Goal: Complete application form: Complete application form

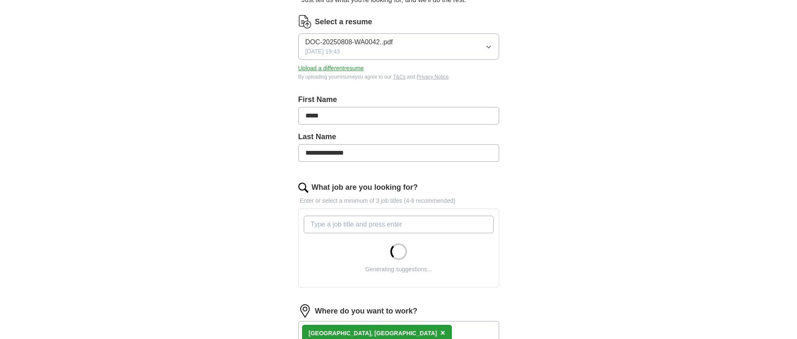
scroll to position [125, 0]
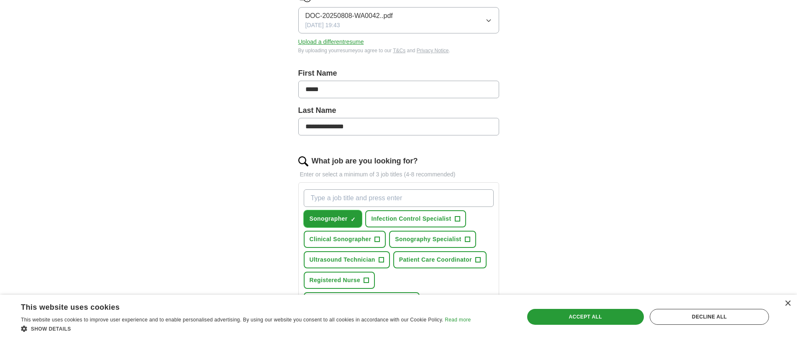
click at [340, 216] on span "Sonographer" at bounding box center [329, 219] width 38 height 9
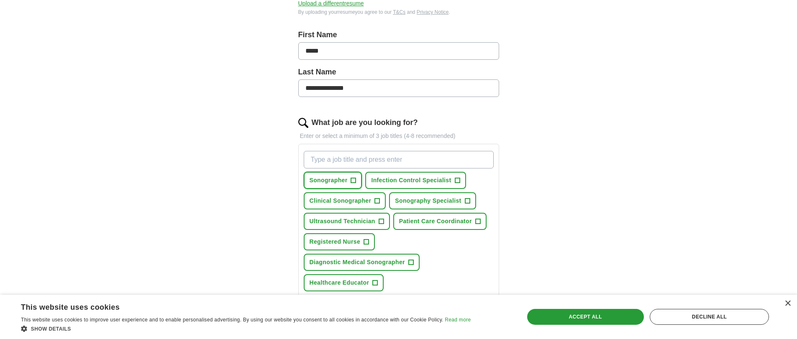
scroll to position [167, 0]
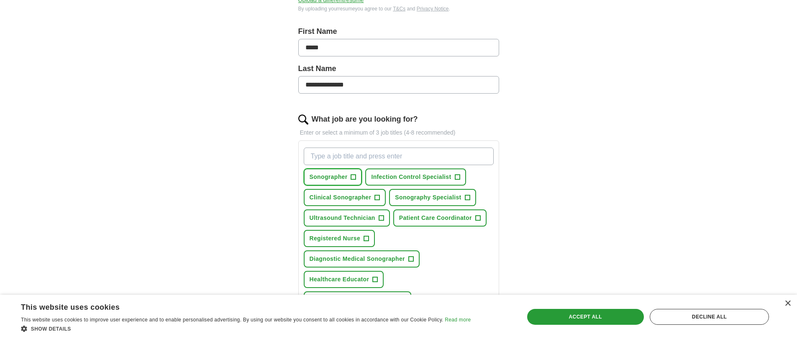
click at [355, 177] on span "+" at bounding box center [353, 177] width 5 height 7
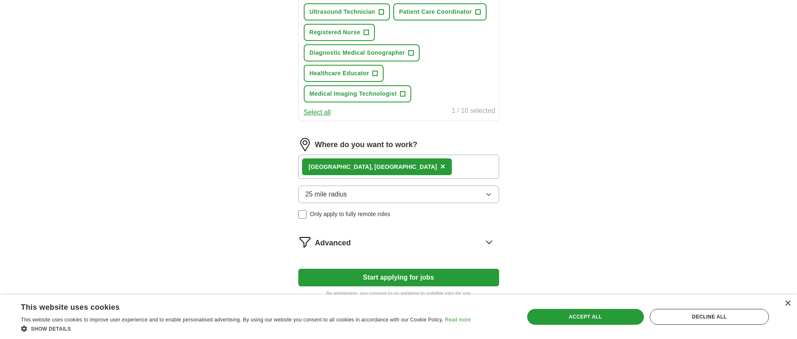
scroll to position [376, 0]
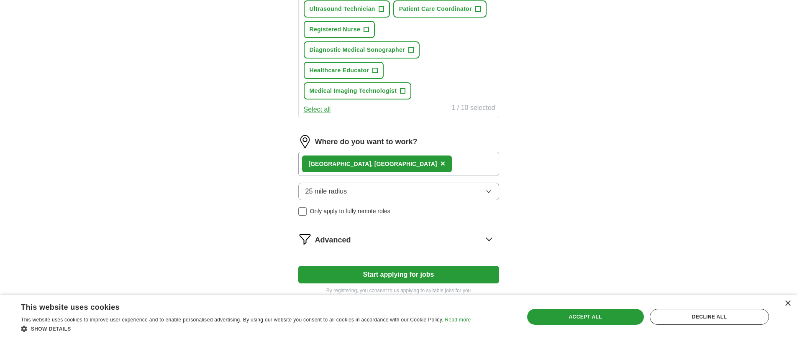
click at [487, 192] on icon "button" at bounding box center [488, 191] width 7 height 7
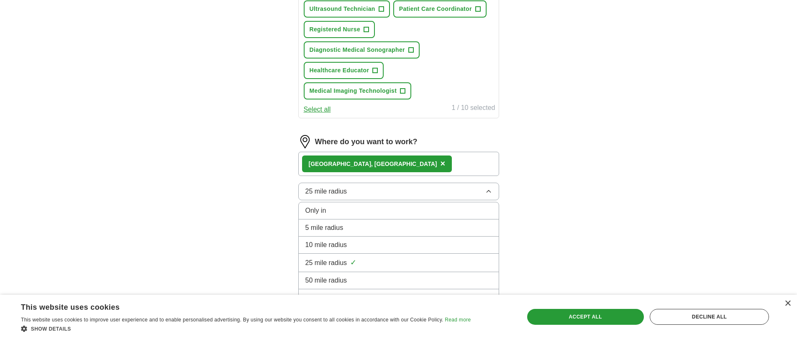
click at [364, 263] on div "25 mile radius ✓" at bounding box center [398, 262] width 187 height 11
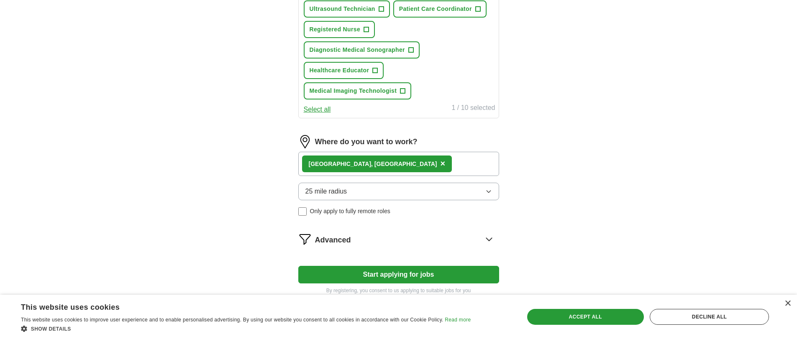
click at [407, 277] on button "Start applying for jobs" at bounding box center [398, 275] width 201 height 18
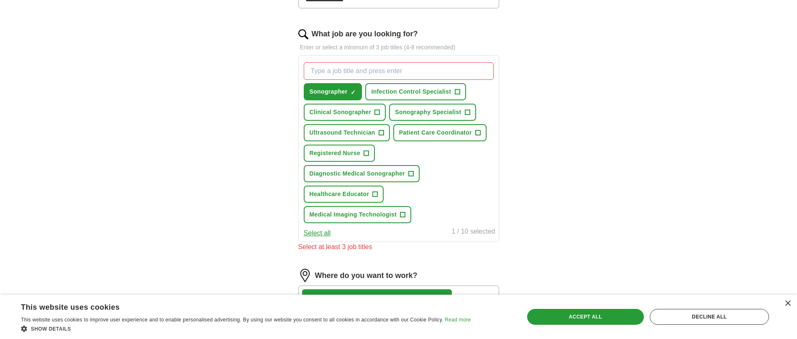
scroll to position [251, 0]
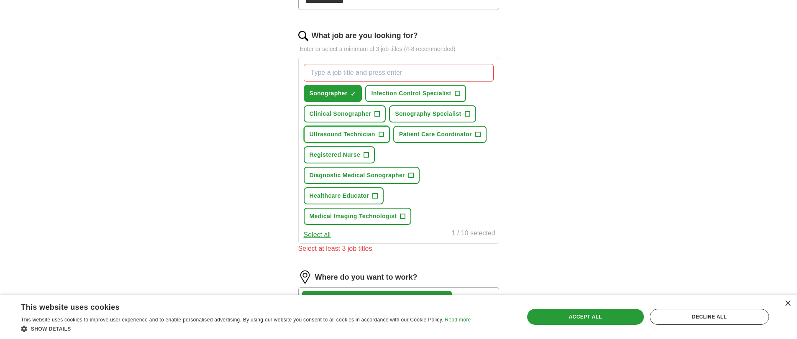
click at [382, 132] on span "+" at bounding box center [381, 134] width 5 height 7
click at [374, 113] on button "Clinical Sonographer +" at bounding box center [345, 113] width 82 height 17
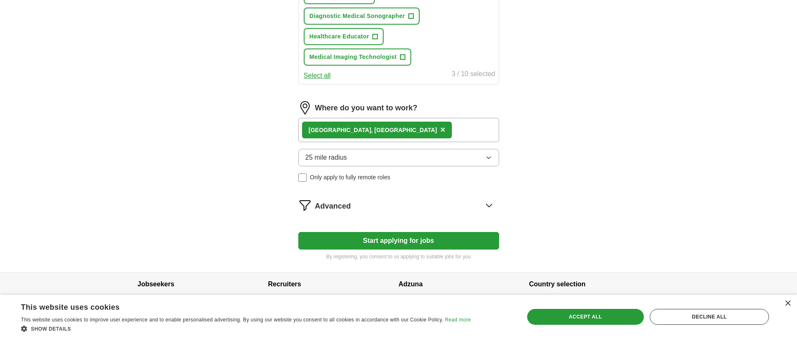
scroll to position [428, 0]
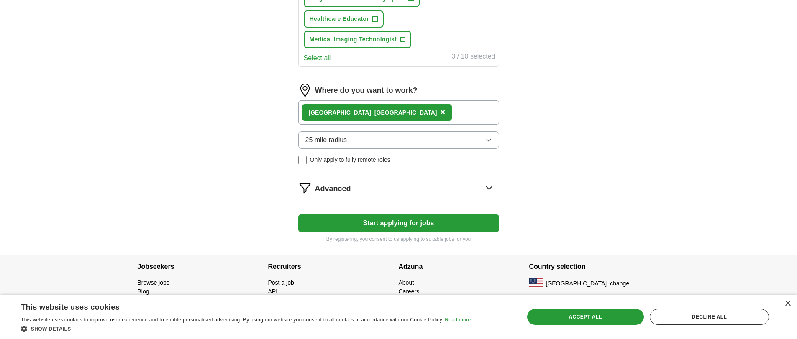
click at [399, 223] on button "Start applying for jobs" at bounding box center [398, 224] width 201 height 18
select select "**"
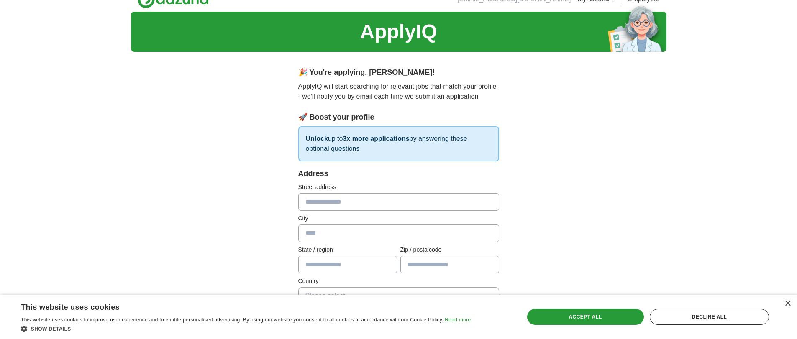
scroll to position [0, 0]
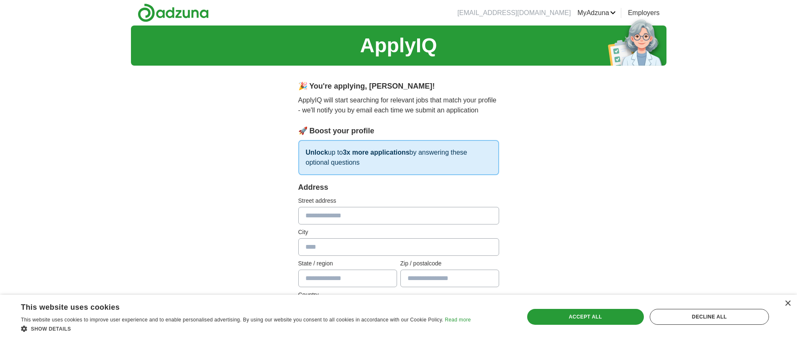
click at [334, 220] on input "text" at bounding box center [398, 216] width 201 height 18
type input "**********"
click at [330, 246] on input "text" at bounding box center [398, 247] width 201 height 18
click at [318, 250] on input "text" at bounding box center [398, 247] width 201 height 18
type input "*****"
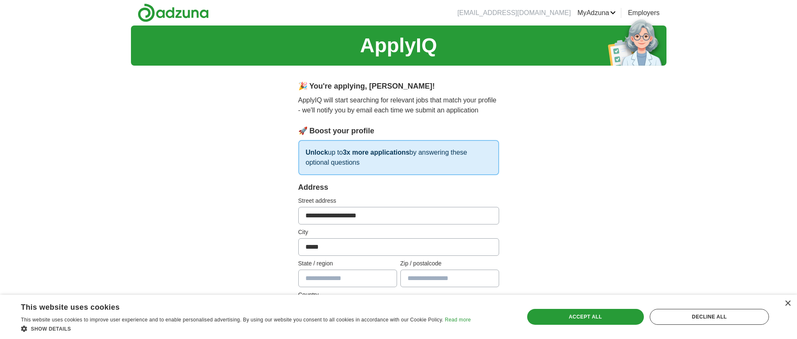
click at [315, 281] on input "text" at bounding box center [347, 279] width 99 height 18
type input "*******"
click at [427, 279] on input "text" at bounding box center [449, 279] width 99 height 18
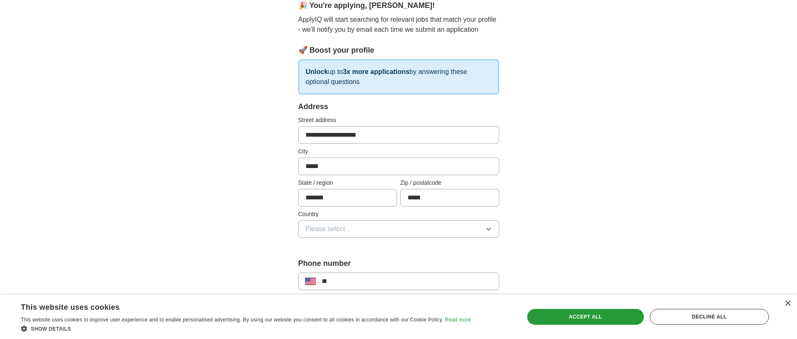
scroll to position [84, 0]
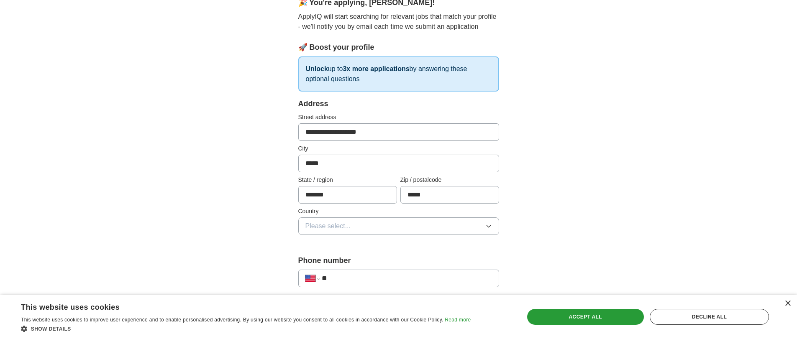
type input "*****"
click at [321, 225] on span "Please select..." at bounding box center [328, 226] width 46 height 10
click at [336, 266] on span "[GEOGRAPHIC_DATA]" at bounding box center [340, 263] width 70 height 10
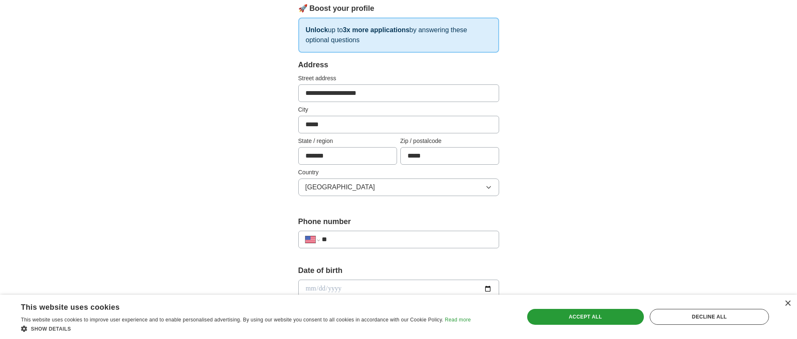
scroll to position [125, 0]
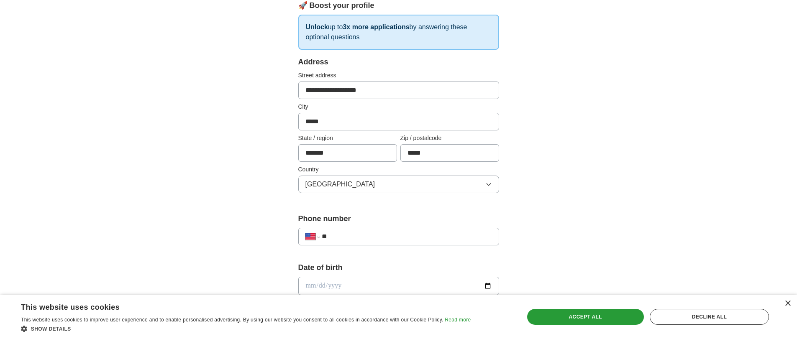
click at [342, 238] on input "**" at bounding box center [407, 237] width 170 height 10
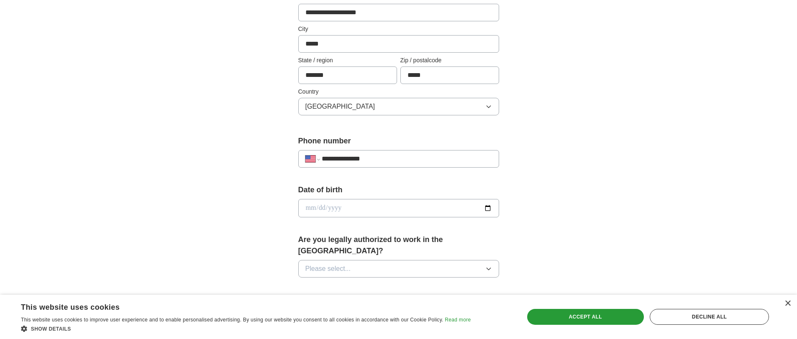
scroll to position [209, 0]
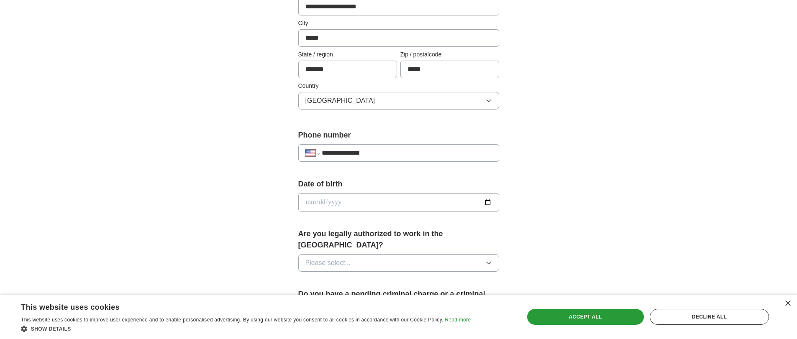
type input "**********"
click at [334, 202] on input "date" at bounding box center [398, 202] width 201 height 18
click at [315, 204] on input "date" at bounding box center [398, 202] width 201 height 18
type input "**********"
click at [336, 258] on span "Please select..." at bounding box center [328, 263] width 46 height 10
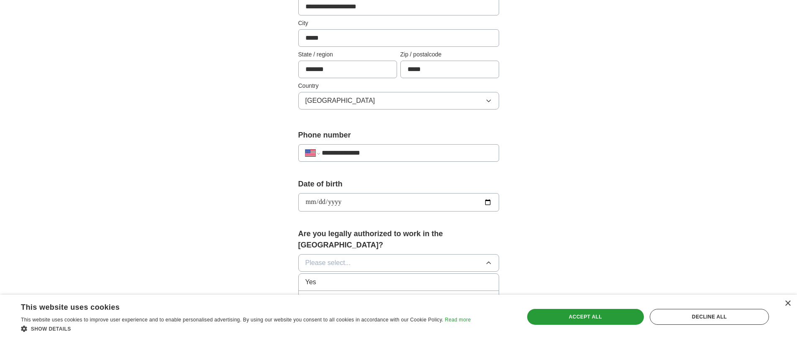
click at [328, 277] on div "Yes" at bounding box center [398, 282] width 187 height 10
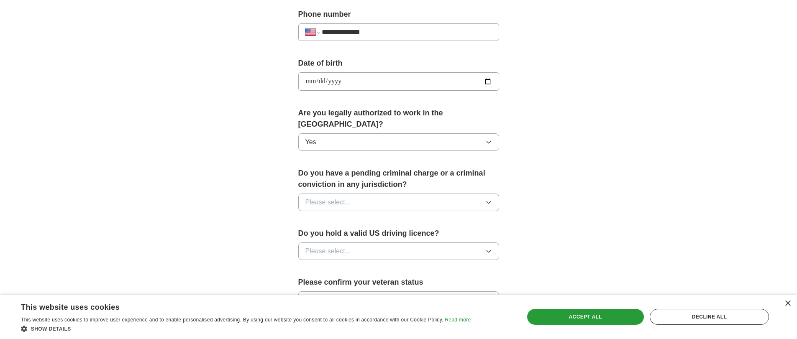
scroll to position [335, 0]
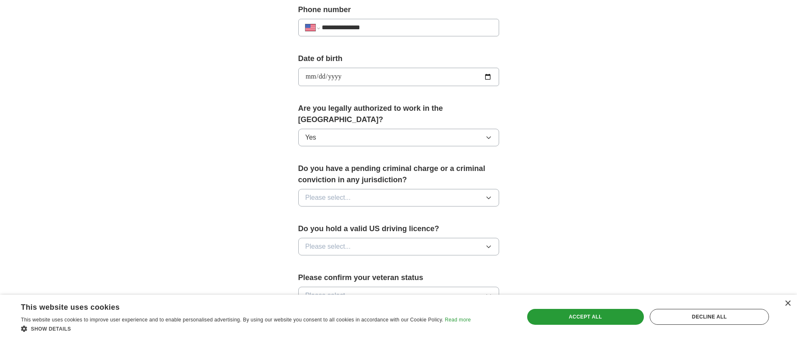
click at [356, 189] on button "Please select..." at bounding box center [398, 198] width 201 height 18
click at [338, 229] on div "No" at bounding box center [398, 234] width 187 height 10
click at [339, 242] on span "Please select..." at bounding box center [328, 247] width 46 height 10
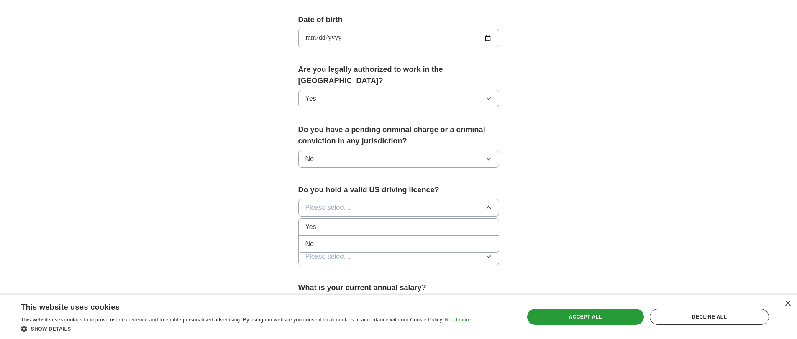
scroll to position [376, 0]
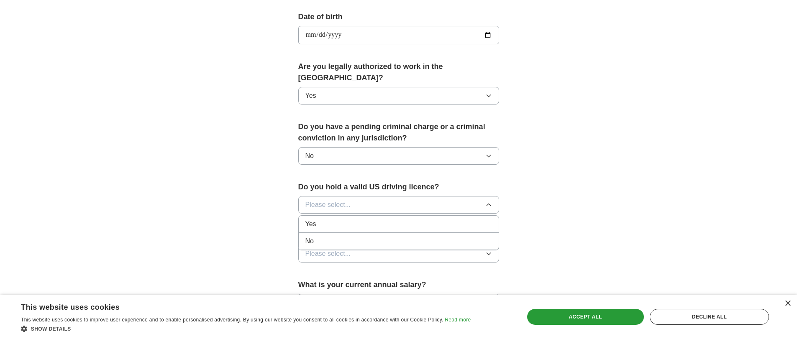
click at [334, 236] on div "No" at bounding box center [398, 241] width 187 height 10
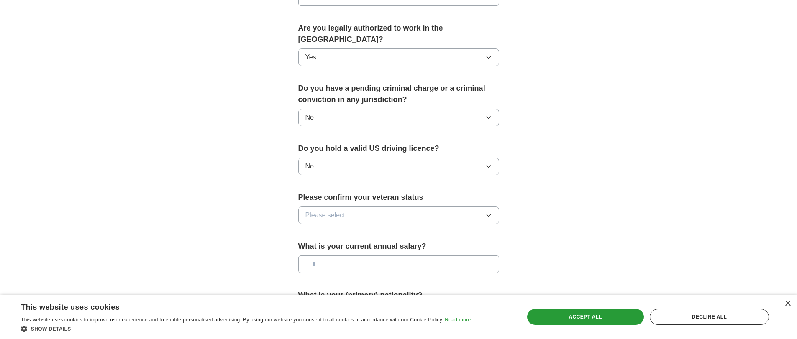
scroll to position [418, 0]
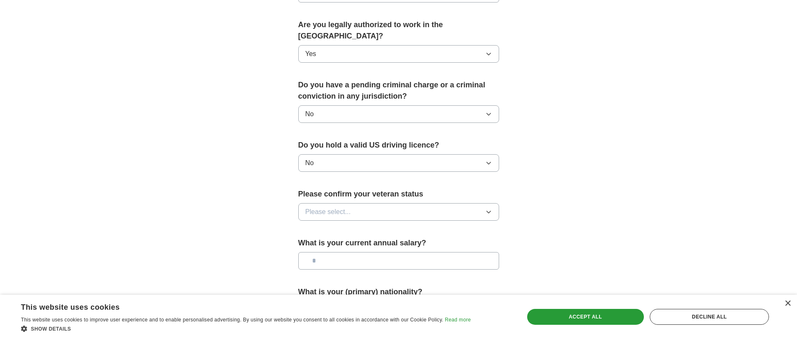
click at [463, 154] on button "No" at bounding box center [398, 163] width 201 height 18
click at [369, 177] on div "Yes" at bounding box center [398, 182] width 187 height 10
click at [355, 203] on button "Please select..." at bounding box center [398, 212] width 201 height 18
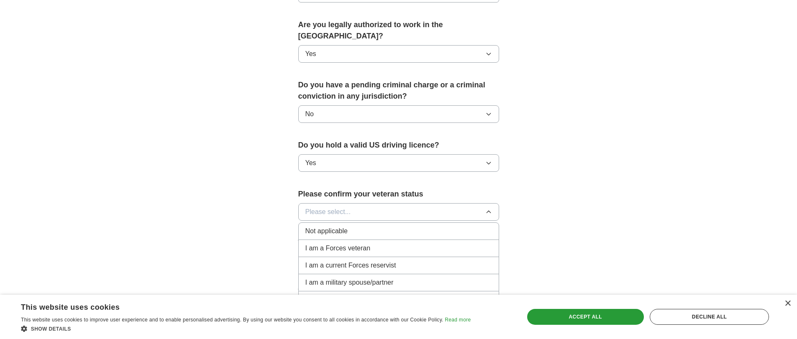
click at [337, 226] on span "Not applicable" at bounding box center [326, 231] width 42 height 10
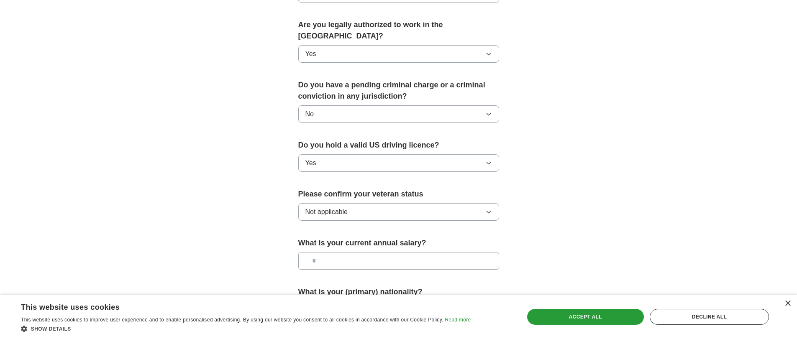
click at [338, 252] on input "text" at bounding box center [398, 261] width 201 height 18
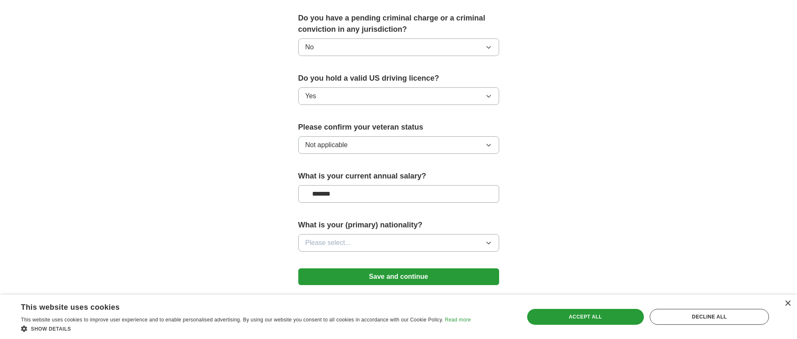
scroll to position [502, 0]
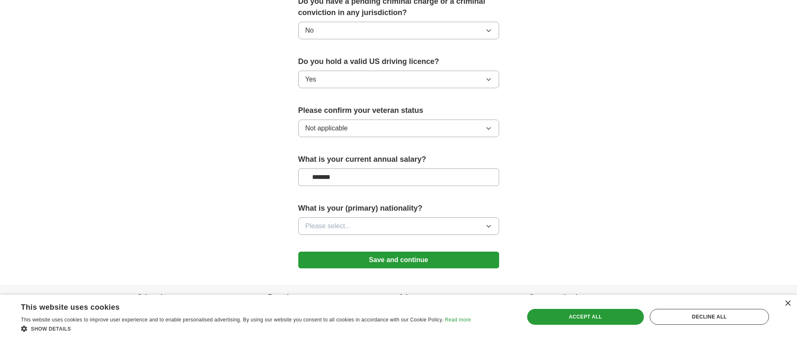
click at [351, 218] on button "Please select..." at bounding box center [398, 227] width 201 height 18
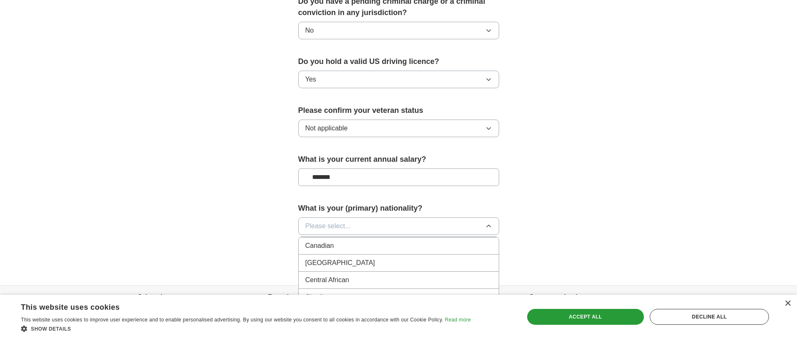
scroll to position [586, 0]
click at [321, 169] on input "*******" at bounding box center [398, 178] width 201 height 18
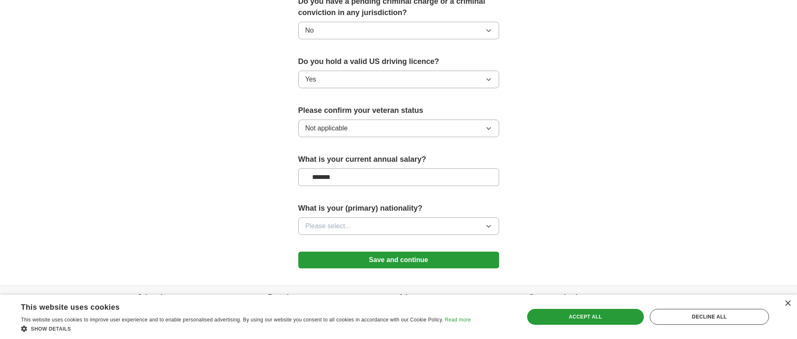
click at [327, 221] on span "Please select..." at bounding box center [328, 226] width 46 height 10
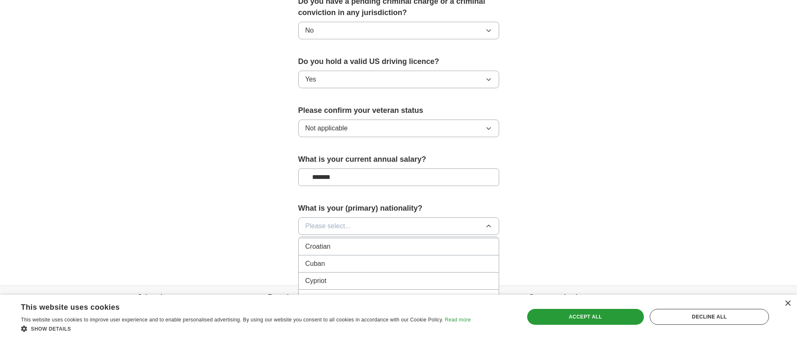
scroll to position [753, 0]
click at [333, 259] on div "Cuban" at bounding box center [398, 264] width 187 height 10
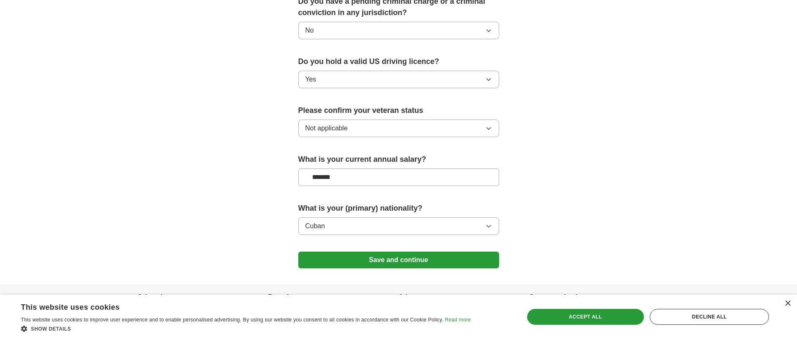
click at [321, 169] on input "*******" at bounding box center [398, 178] width 201 height 18
type input "*******"
click at [351, 252] on button "Save and continue" at bounding box center [398, 260] width 201 height 17
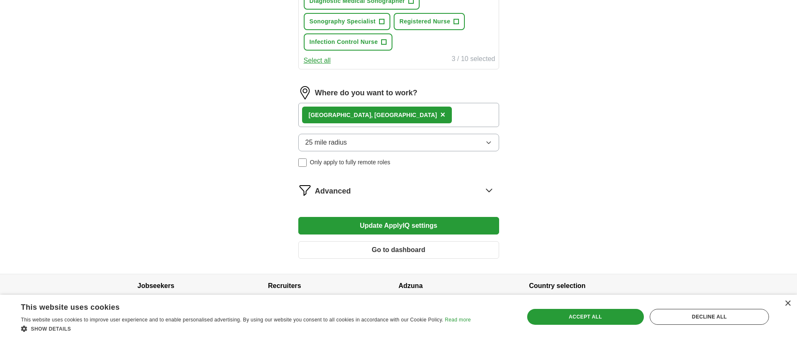
scroll to position [424, 0]
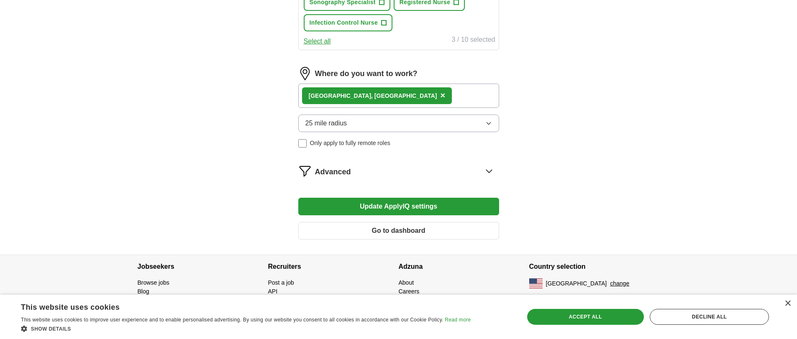
click at [394, 208] on button "Update ApplyIQ settings" at bounding box center [398, 207] width 201 height 18
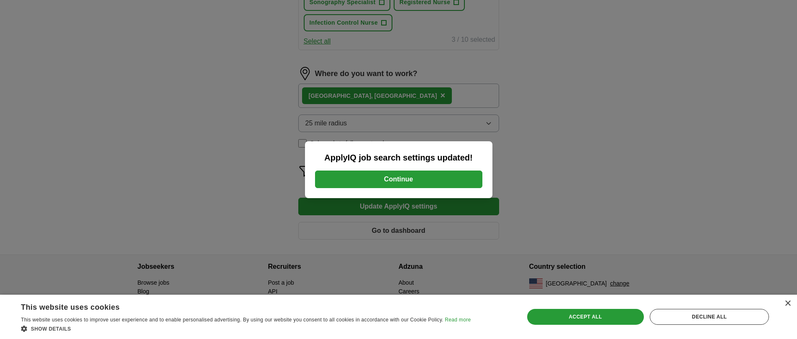
click at [384, 178] on button "Continue" at bounding box center [398, 180] width 167 height 18
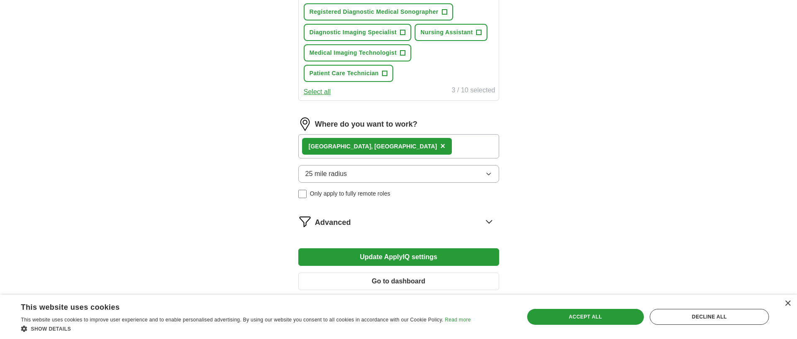
scroll to position [445, 0]
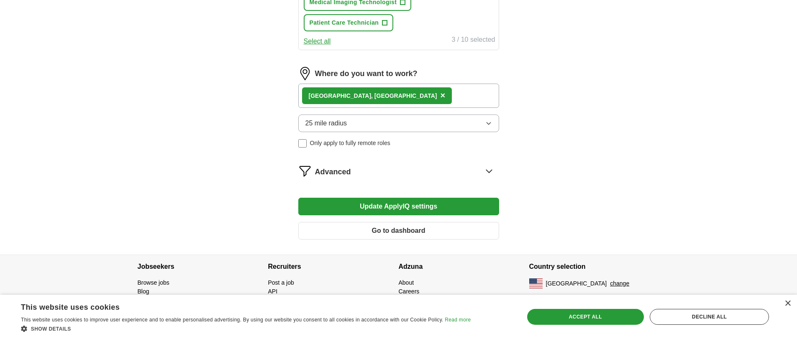
click at [487, 169] on icon at bounding box center [488, 170] width 13 height 13
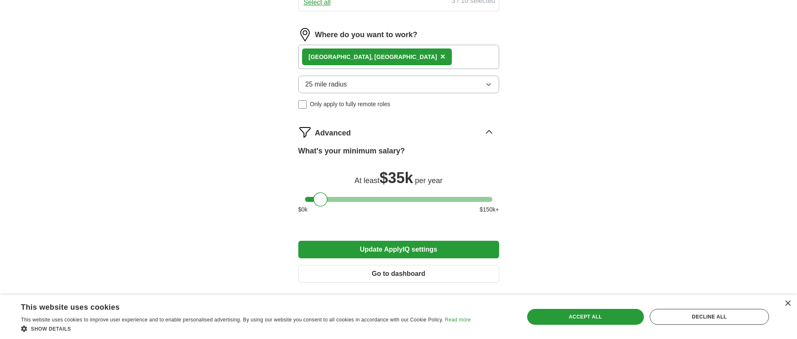
scroll to position [487, 0]
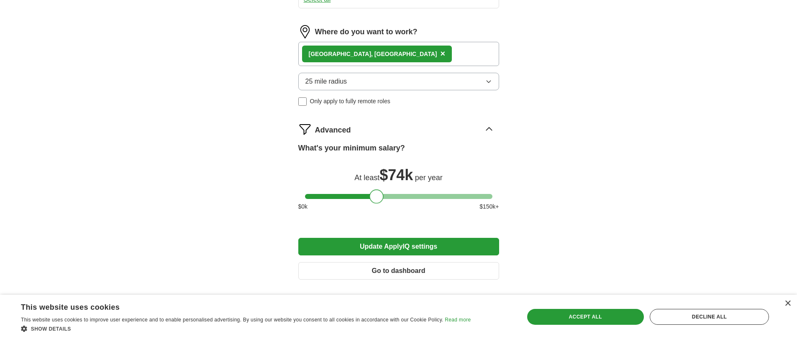
drag, startPoint x: 322, startPoint y: 195, endPoint x: 377, endPoint y: 196, distance: 55.6
click at [377, 196] on div at bounding box center [376, 196] width 14 height 14
drag, startPoint x: 389, startPoint y: 246, endPoint x: 392, endPoint y: 243, distance: 4.7
click at [389, 245] on button "Update ApplyIQ settings" at bounding box center [398, 247] width 201 height 18
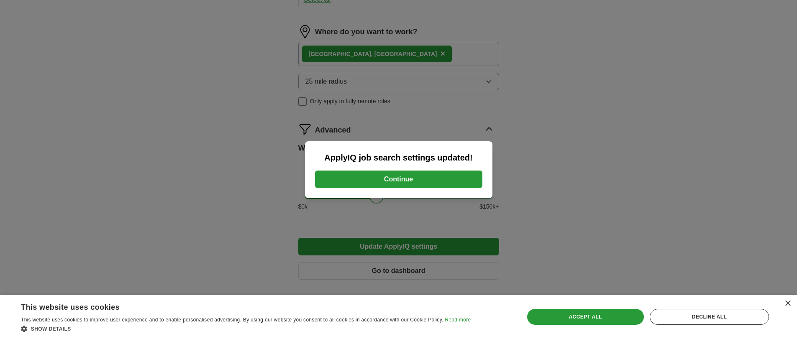
click at [402, 178] on button "Continue" at bounding box center [398, 180] width 167 height 18
